Goal: Task Accomplishment & Management: Manage account settings

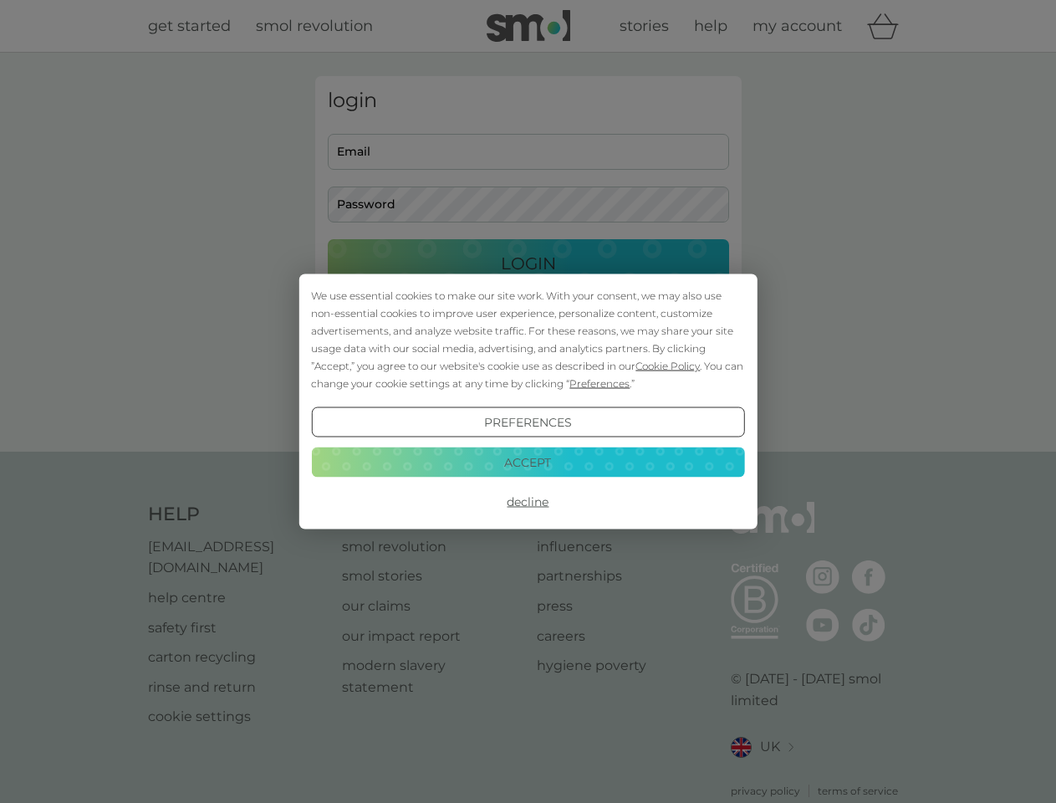
click at [668, 365] on span "Cookie Policy" at bounding box center [668, 366] width 64 height 13
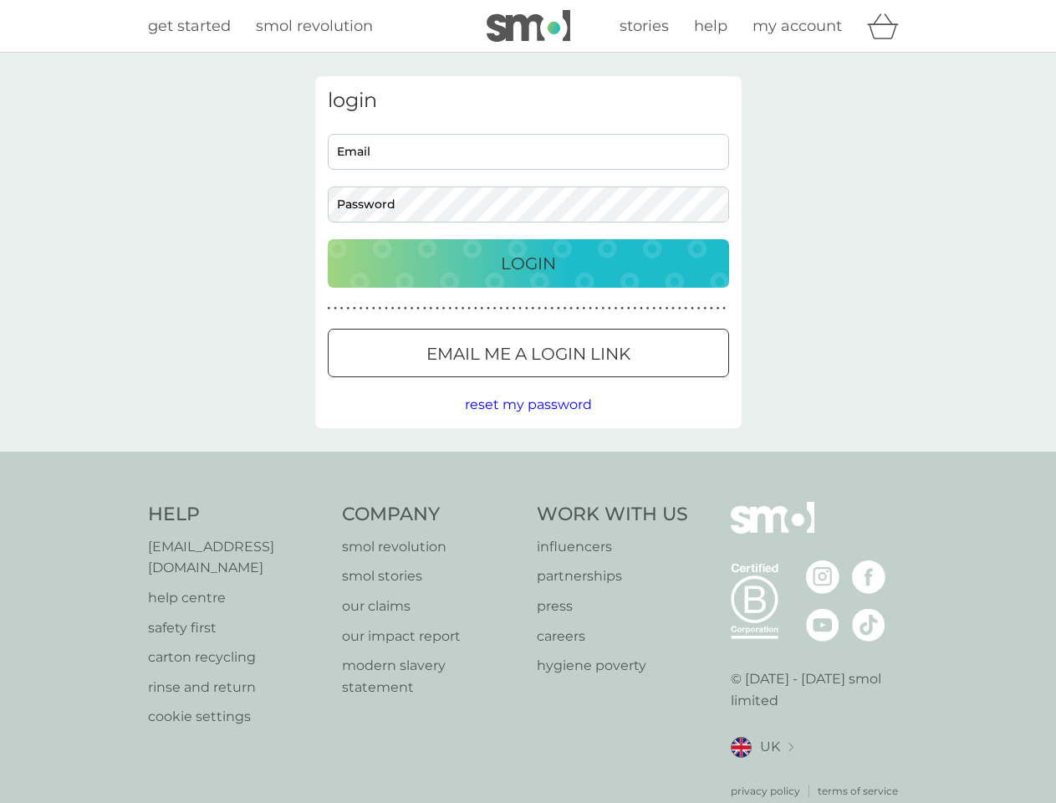
click at [598, 383] on div "login Email Password Login ● ● ● ● ● ● ● ● ● ● ● ● ● ● ● ● ● ● ● ● ● ● ● ● ● ● …" at bounding box center [528, 252] width 427 height 352
click at [528, 422] on div "login Email Password Login ● ● ● ● ● ● ● ● ● ● ● ● ● ● ● ● ● ● ● ● ● ● ● ● ● ● …" at bounding box center [528, 252] width 427 height 352
click at [528, 502] on div "Help [EMAIL_ADDRESS][DOMAIN_NAME] help centre safety first carton recycling rin…" at bounding box center [528, 650] width 761 height 297
click at [528, 462] on div "Help [EMAIL_ADDRESS][DOMAIN_NAME] help centre safety first carton recycling rin…" at bounding box center [528, 650] width 1056 height 397
